Goal: Find specific page/section: Find specific page/section

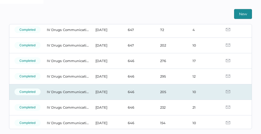
scroll to position [40, 0]
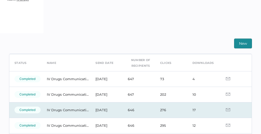
scroll to position [11, 0]
